Goal: Book appointment/travel/reservation

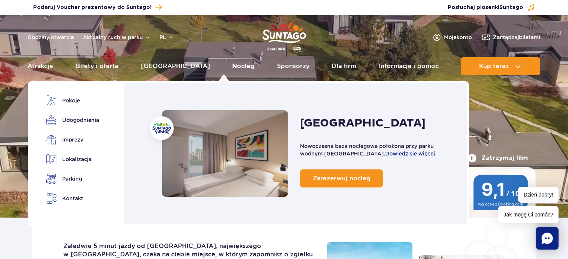
click at [232, 64] on link "Nocleg" at bounding box center [243, 66] width 22 height 18
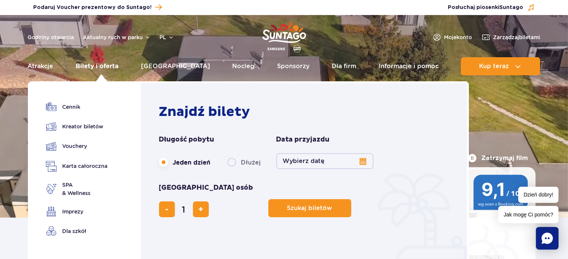
click at [110, 65] on link "Bilety i oferta" at bounding box center [97, 66] width 43 height 18
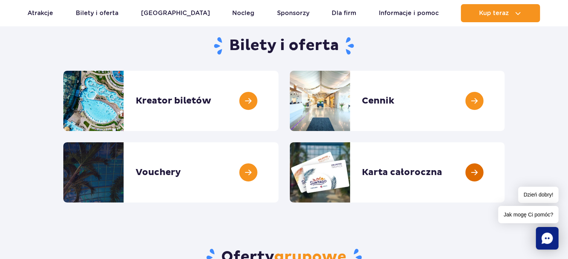
scroll to position [75, 0]
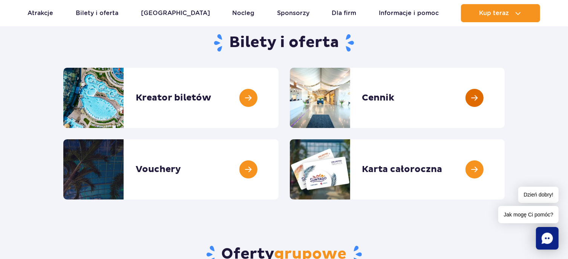
click at [504, 99] on link at bounding box center [504, 98] width 0 height 60
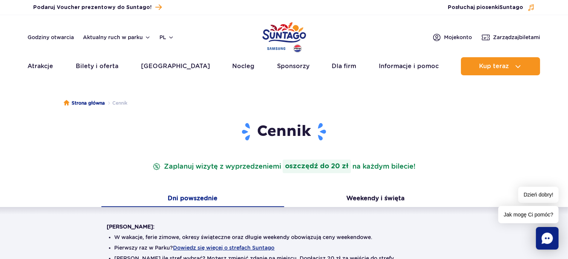
click at [393, 200] on button "Weekendy i święta" at bounding box center [375, 199] width 183 height 16
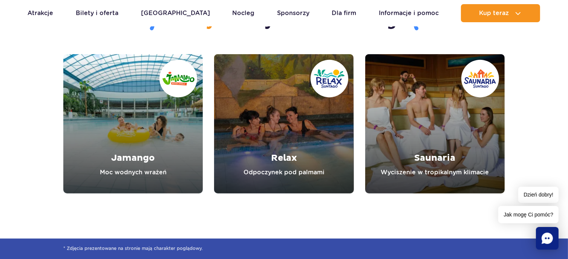
scroll to position [866, 0]
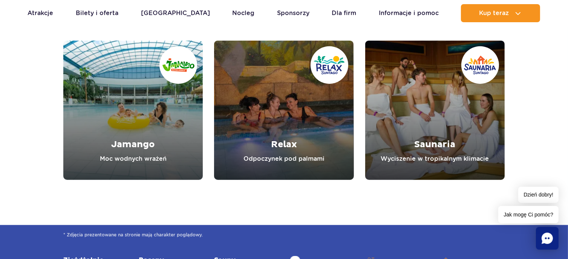
click at [297, 132] on link "Relax" at bounding box center [283, 110] width 139 height 139
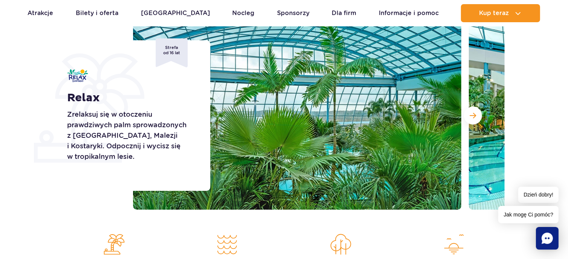
scroll to position [113, 0]
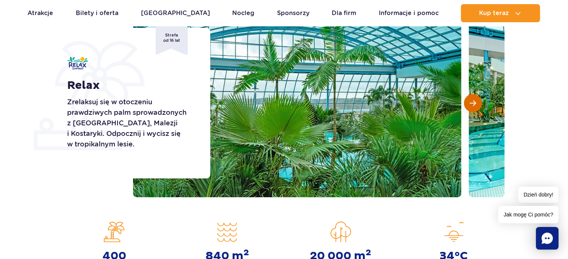
click at [472, 102] on span "Następny slajd" at bounding box center [473, 103] width 6 height 7
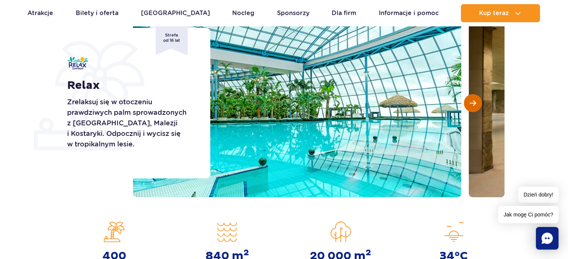
click at [472, 102] on span "Następny slajd" at bounding box center [473, 103] width 6 height 7
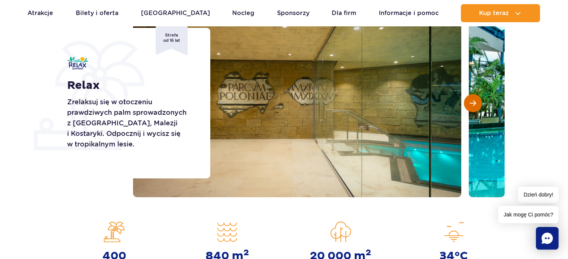
click at [472, 102] on span "Następny slajd" at bounding box center [473, 103] width 6 height 7
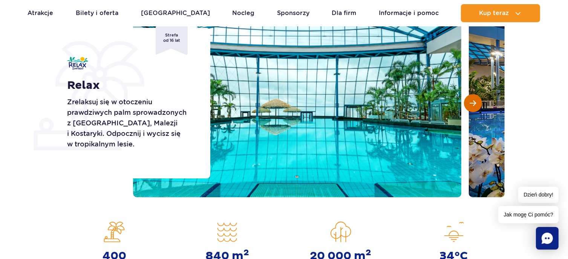
click at [472, 102] on span "Następny slajd" at bounding box center [473, 103] width 6 height 7
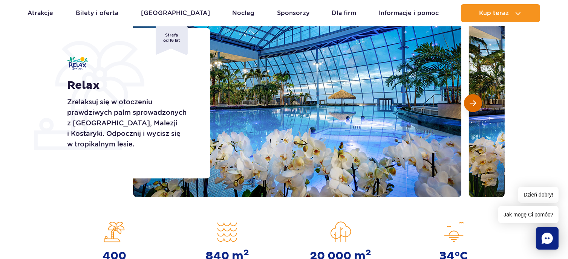
click at [472, 102] on span "Następny slajd" at bounding box center [473, 103] width 6 height 7
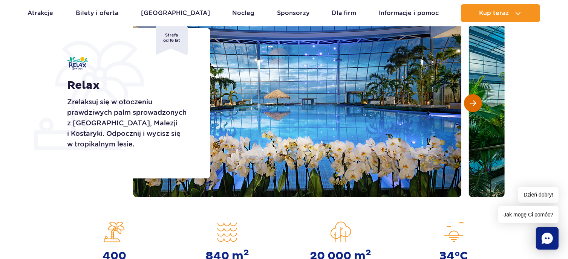
click at [472, 102] on span "Następny slajd" at bounding box center [473, 103] width 6 height 7
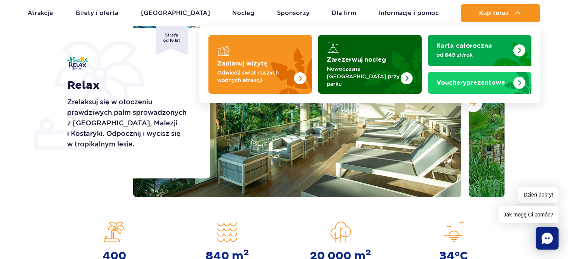
click at [367, 63] on strong "Zarezerwuj nocleg" at bounding box center [356, 60] width 59 height 6
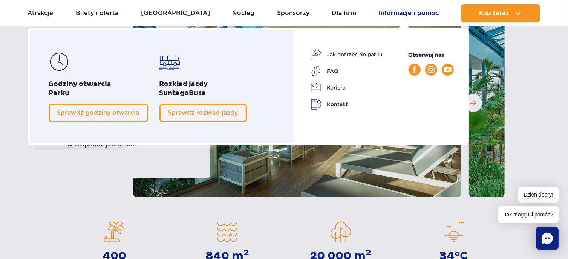
click at [398, 9] on link "Informacje i pomoc" at bounding box center [409, 13] width 60 height 18
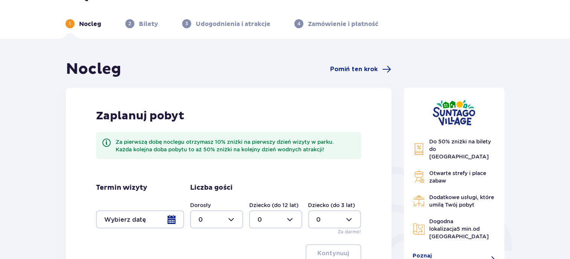
scroll to position [75, 0]
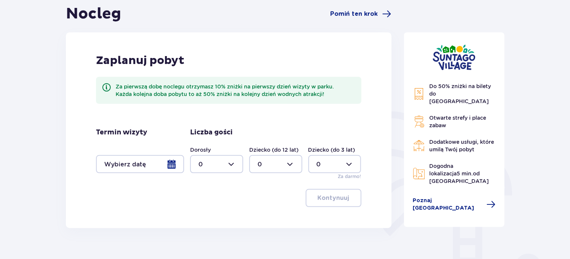
click at [172, 165] on div at bounding box center [140, 164] width 88 height 18
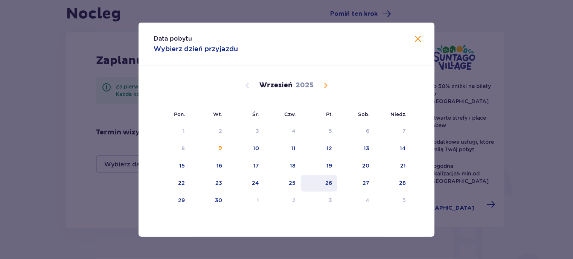
click at [334, 185] on div "26" at bounding box center [319, 183] width 37 height 17
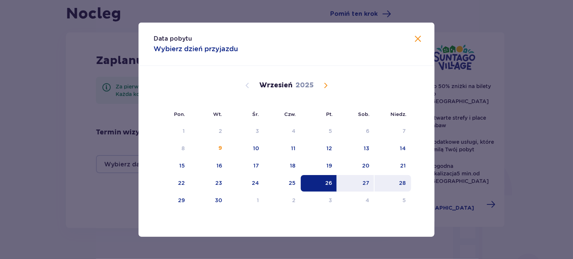
click at [402, 184] on div "28" at bounding box center [402, 183] width 7 height 8
type input "26.09.25 - 28.09.25"
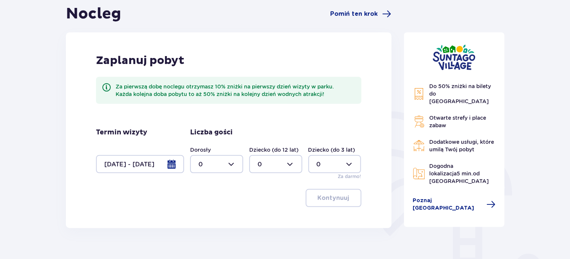
click at [234, 162] on div at bounding box center [216, 164] width 53 height 18
click at [226, 218] on div "2" at bounding box center [217, 219] width 37 height 8
type input "2"
click at [337, 198] on p "Kontynuuj" at bounding box center [334, 198] width 32 height 8
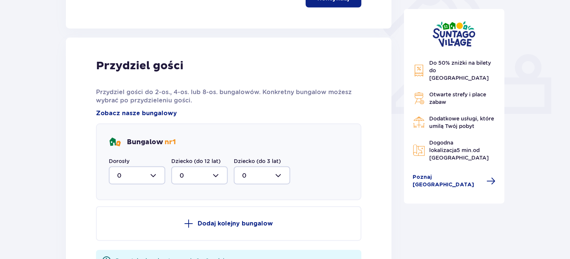
scroll to position [304, 0]
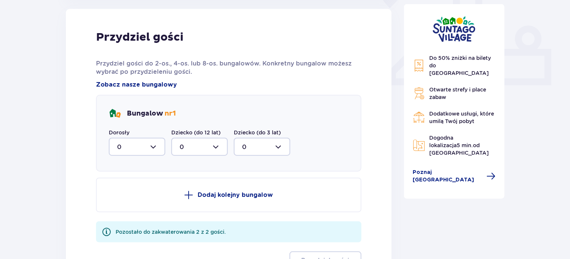
click at [150, 147] on div at bounding box center [137, 147] width 56 height 18
click at [118, 199] on p "2" at bounding box center [119, 201] width 4 height 8
type input "2"
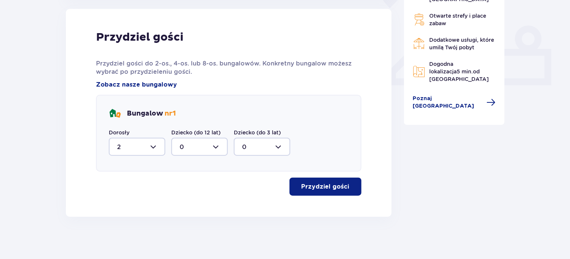
click at [315, 185] on p "Przydziel gości" at bounding box center [326, 187] width 48 height 8
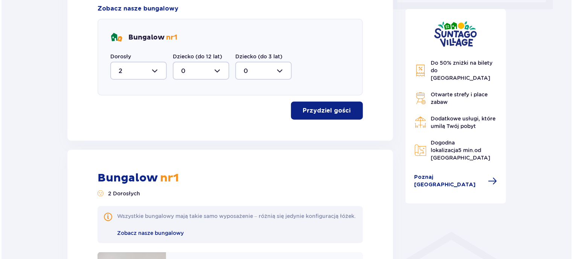
scroll to position [267, 0]
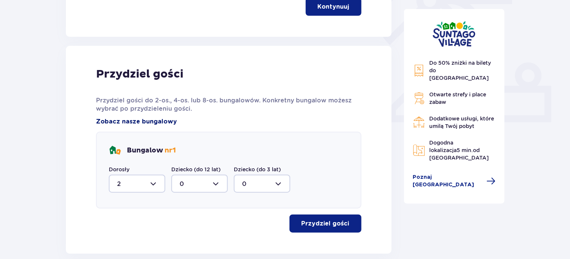
click at [136, 121] on span "Zobacz nasze bungalowy" at bounding box center [136, 122] width 81 height 8
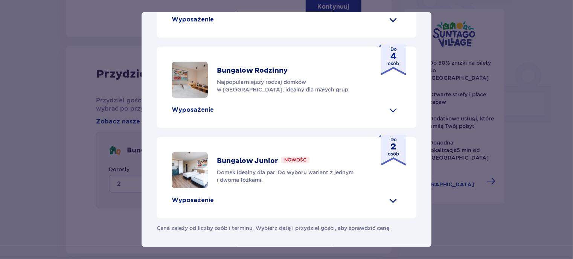
scroll to position [397, 0]
click at [392, 201] on span at bounding box center [393, 200] width 12 height 12
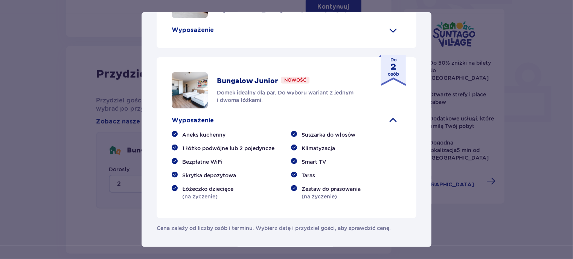
click at [392, 127] on span at bounding box center [393, 120] width 12 height 12
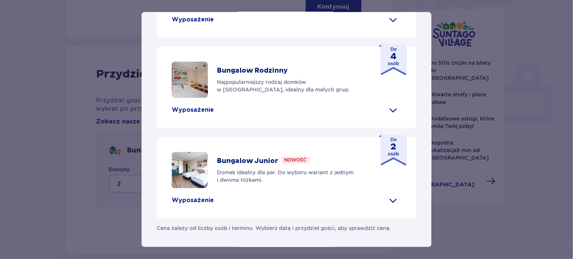
click at [194, 180] on img at bounding box center [190, 170] width 36 height 36
click at [255, 162] on p "Bungalow Junior" at bounding box center [247, 161] width 61 height 9
click at [390, 203] on span at bounding box center [393, 200] width 12 height 12
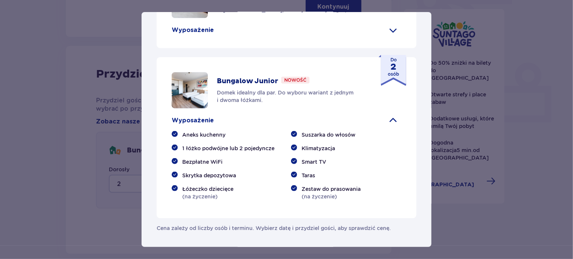
scroll to position [439, 0]
click at [391, 127] on span at bounding box center [393, 120] width 12 height 12
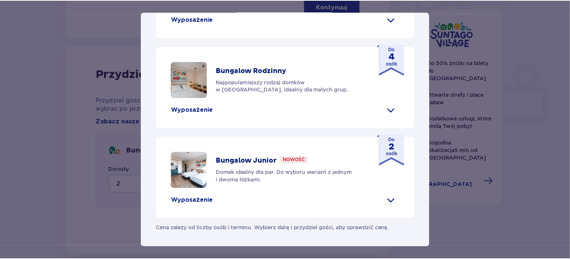
scroll to position [397, 0]
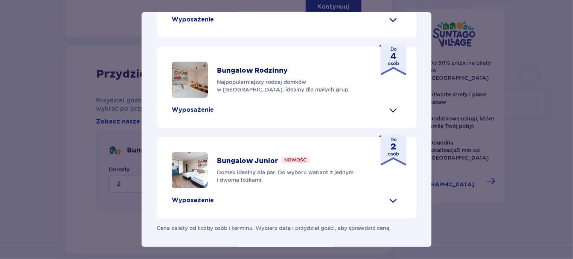
click at [196, 184] on img at bounding box center [190, 170] width 36 height 36
click at [208, 201] on p "Wyposażenie" at bounding box center [193, 200] width 42 height 8
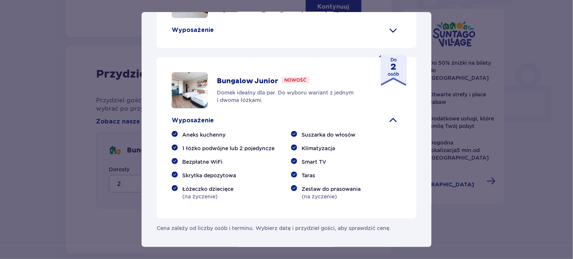
click at [389, 127] on span at bounding box center [393, 120] width 12 height 12
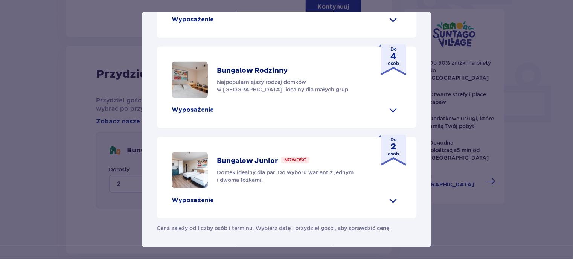
click at [529, 108] on div "Suntago Village Suntago Village to idealne miejsce dla fanów dobrej zabawy i tr…" at bounding box center [286, 129] width 573 height 259
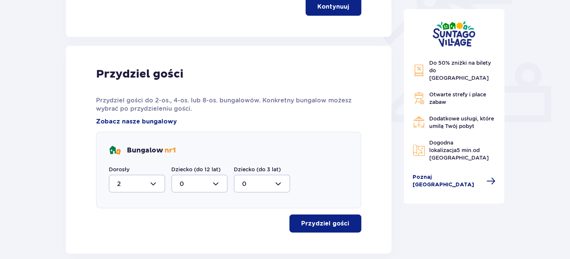
click at [446, 174] on span "Poznaj Suntago Village" at bounding box center [447, 181] width 69 height 15
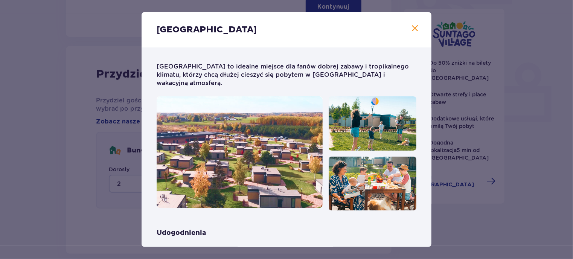
click at [413, 27] on span at bounding box center [415, 28] width 9 height 9
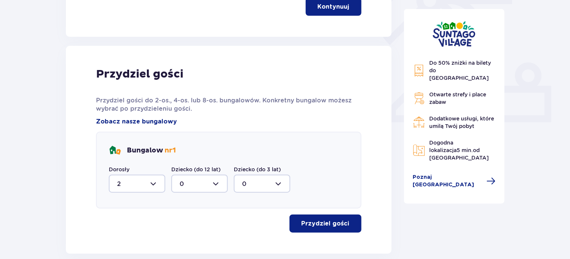
scroll to position [191, 0]
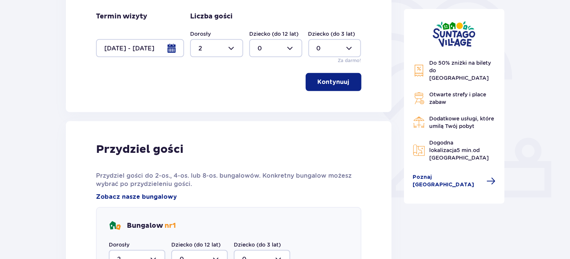
click at [340, 84] on p "Kontynuuj" at bounding box center [334, 82] width 32 height 8
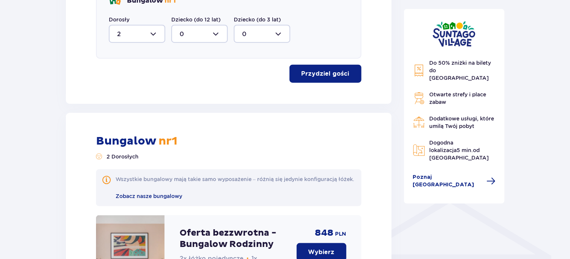
scroll to position [530, 0]
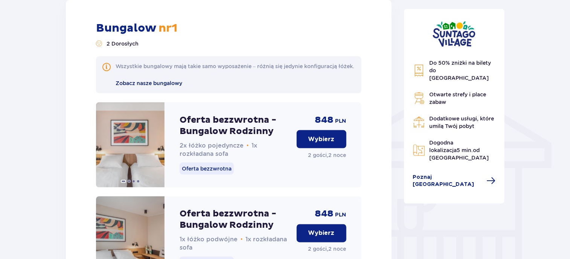
click at [160, 86] on span "Zobacz nasze bungalowy" at bounding box center [149, 83] width 67 height 6
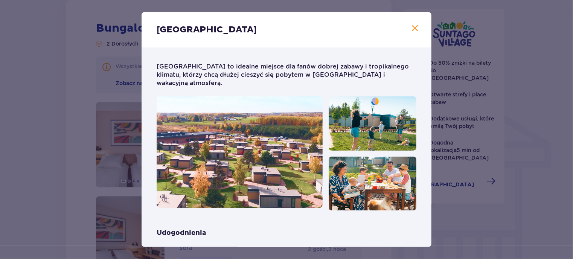
click at [412, 27] on span at bounding box center [415, 28] width 9 height 9
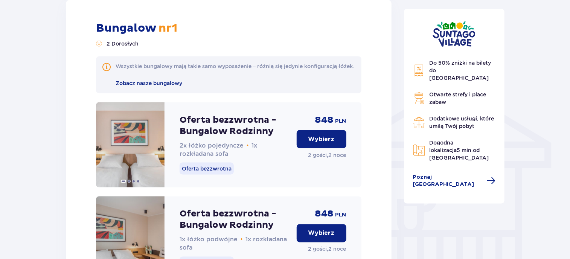
click at [466, 157] on div "Do 50% zniżki na bilety do parku Suntago Otwarte strefy i place zabaw Dodatkowe…" at bounding box center [454, 124] width 83 height 130
click at [487, 177] on span at bounding box center [491, 181] width 9 height 9
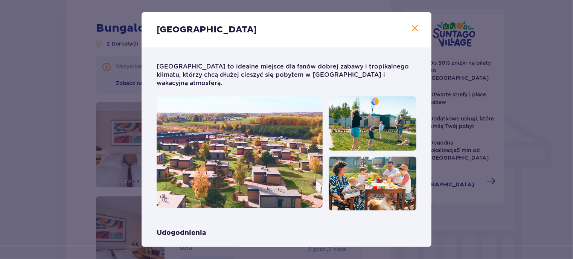
drag, startPoint x: 416, startPoint y: 30, endPoint x: 424, endPoint y: 39, distance: 12.5
click at [416, 31] on span at bounding box center [415, 28] width 9 height 9
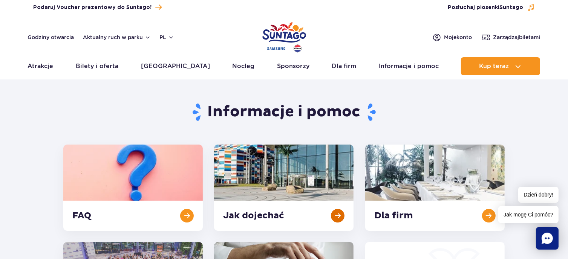
click at [260, 217] on link at bounding box center [283, 188] width 139 height 86
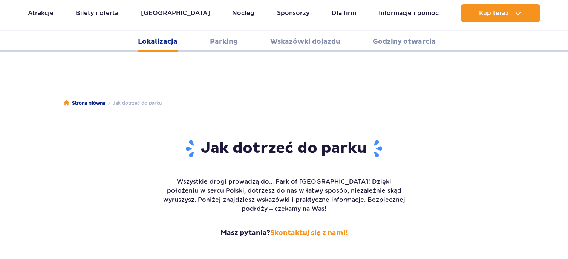
scroll to position [928, 0]
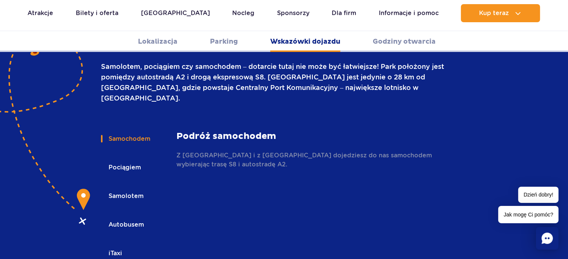
scroll to position [1077, 0]
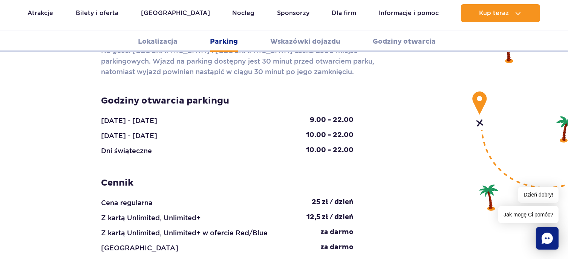
scroll to position [701, 0]
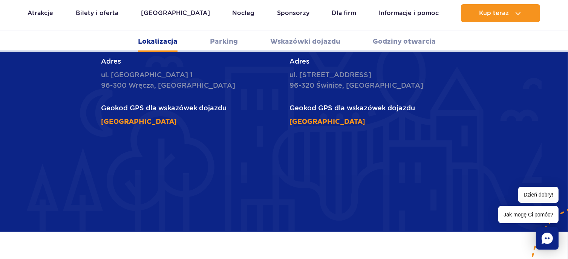
scroll to position [437, 0]
